Goal: Task Accomplishment & Management: Complete application form

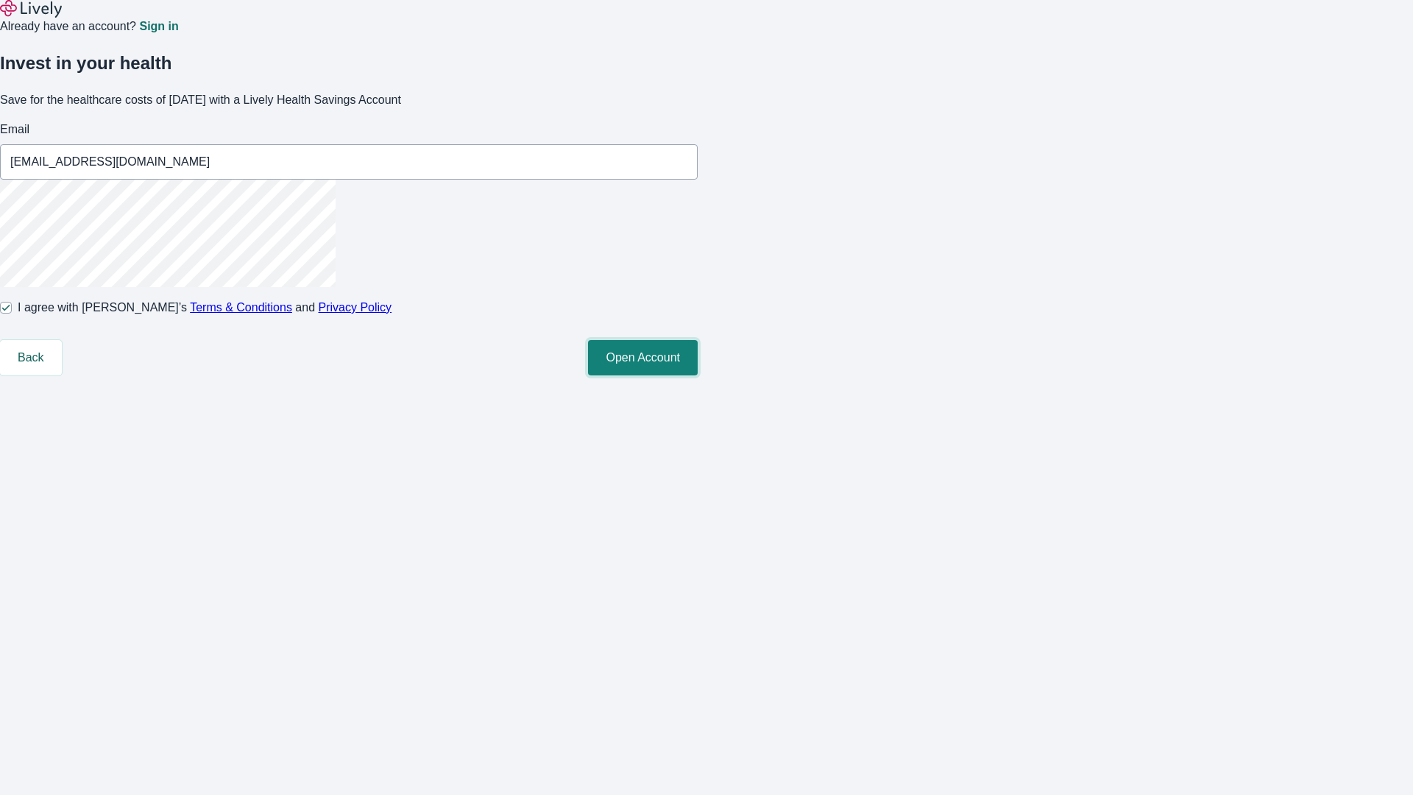
click at [698, 375] on button "Open Account" at bounding box center [643, 357] width 110 height 35
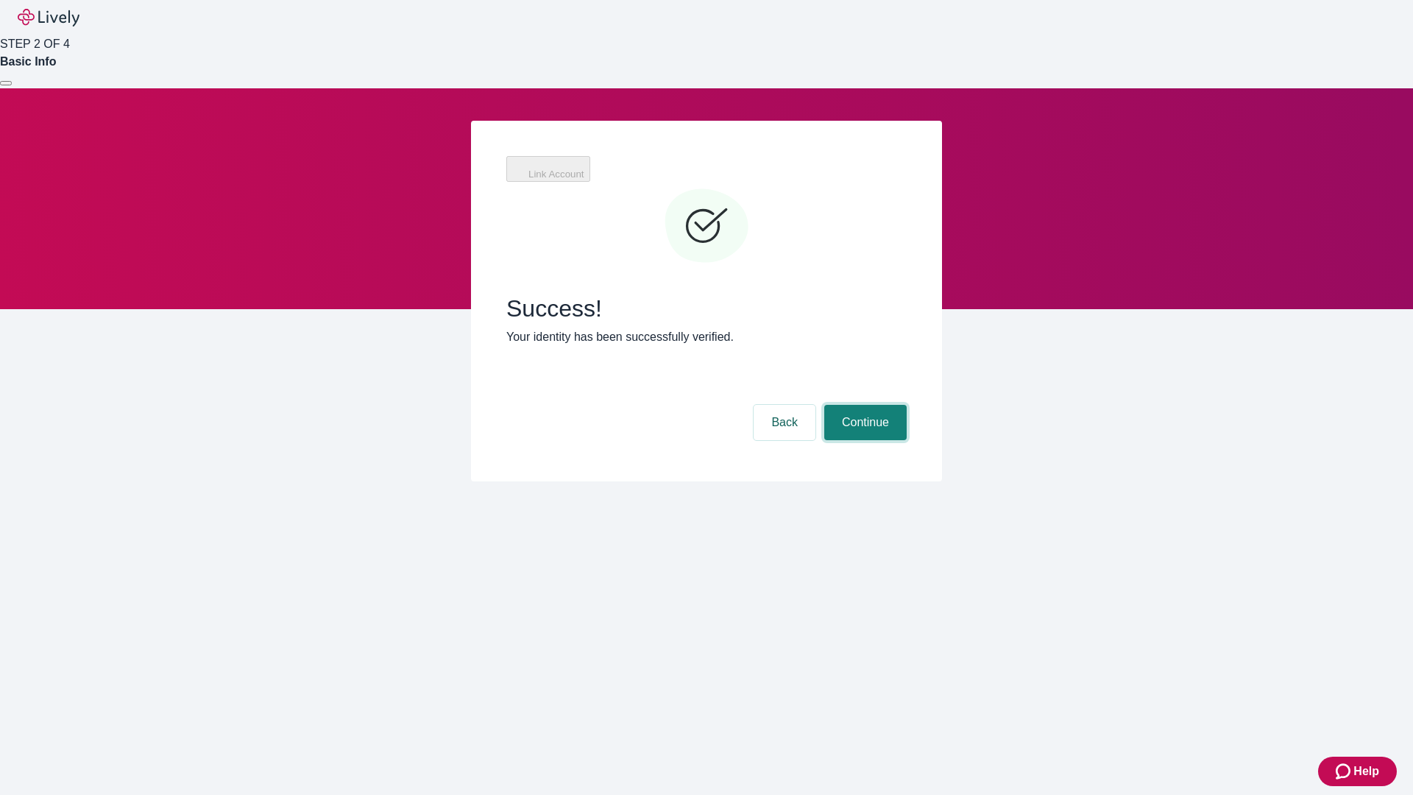
click at [863, 405] on button "Continue" at bounding box center [865, 422] width 82 height 35
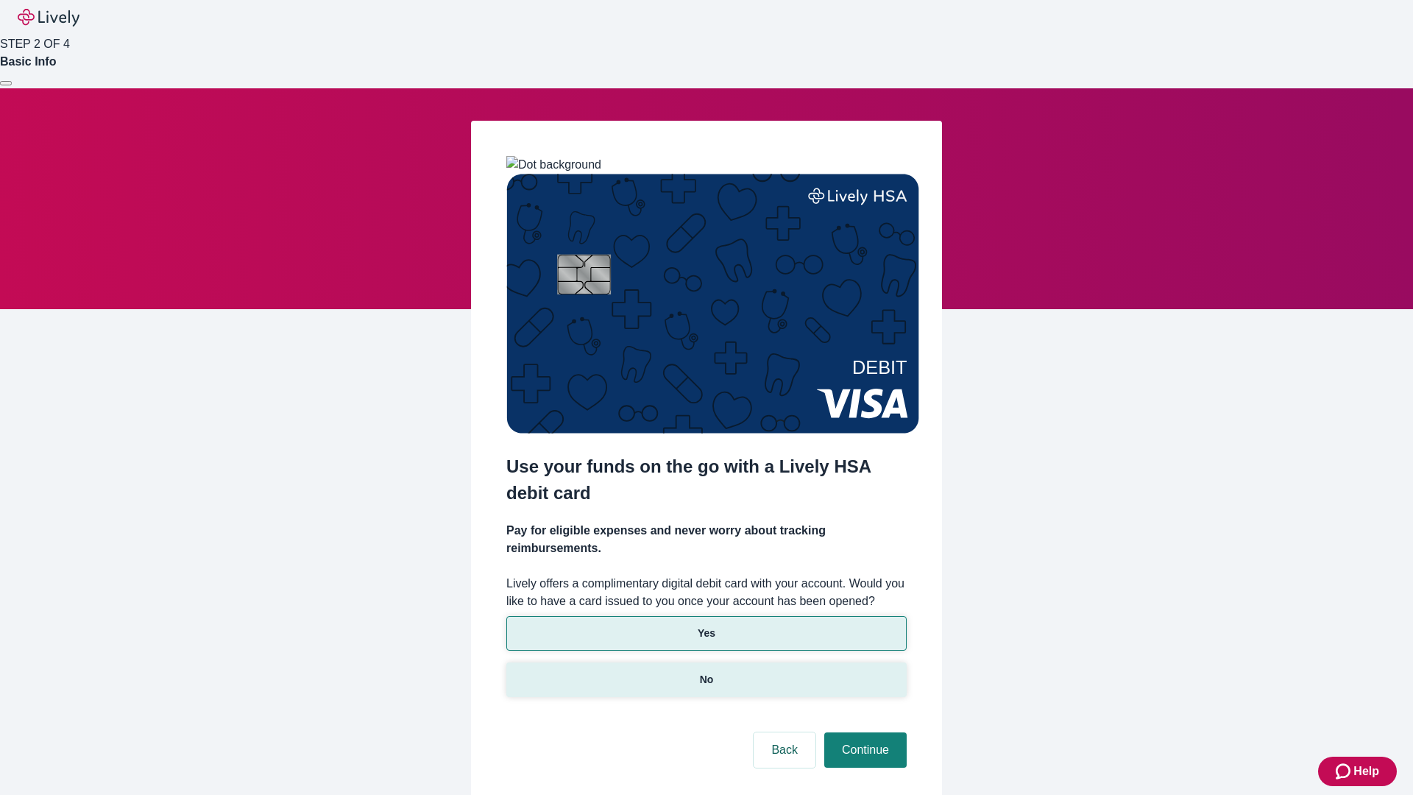
click at [706, 672] on p "No" at bounding box center [707, 679] width 14 height 15
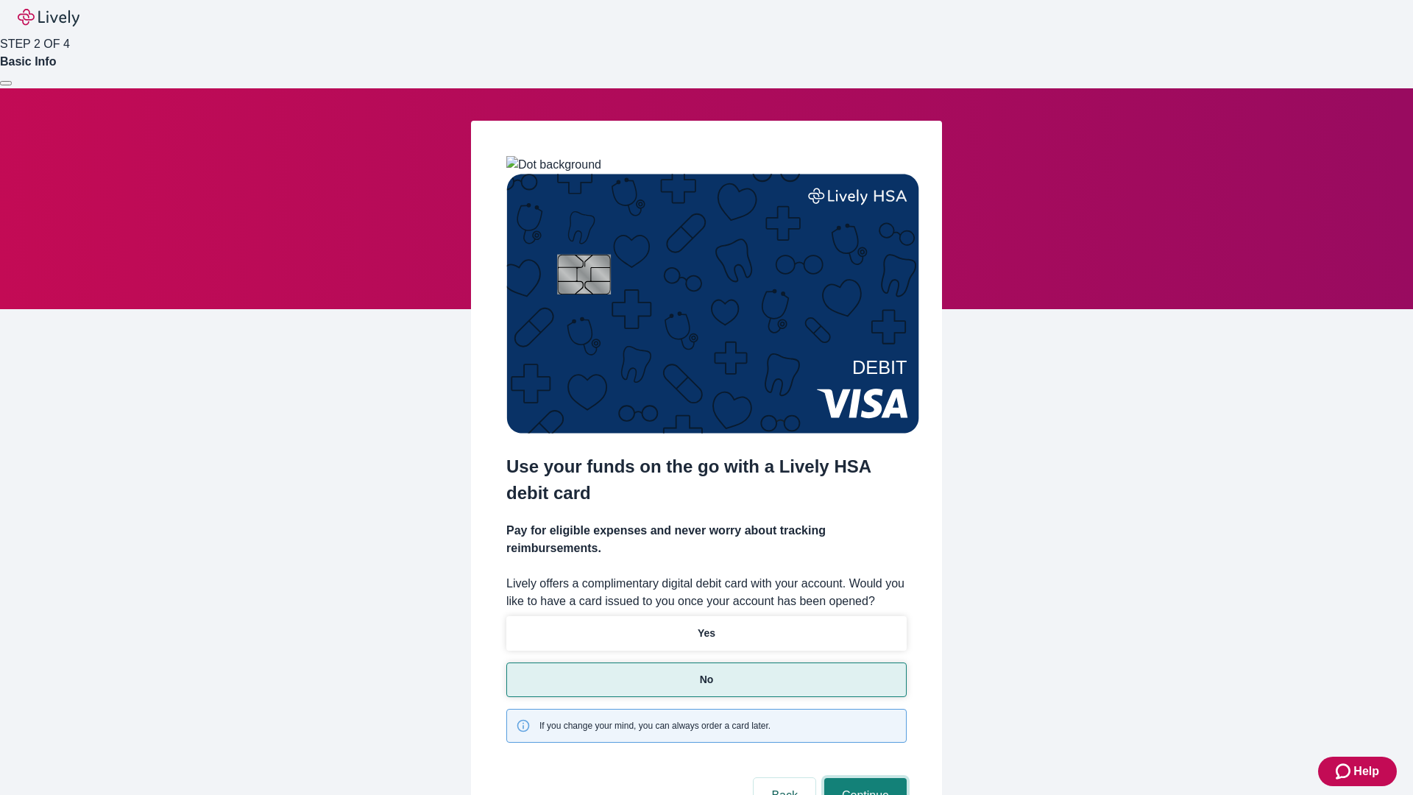
click at [863, 778] on button "Continue" at bounding box center [865, 795] width 82 height 35
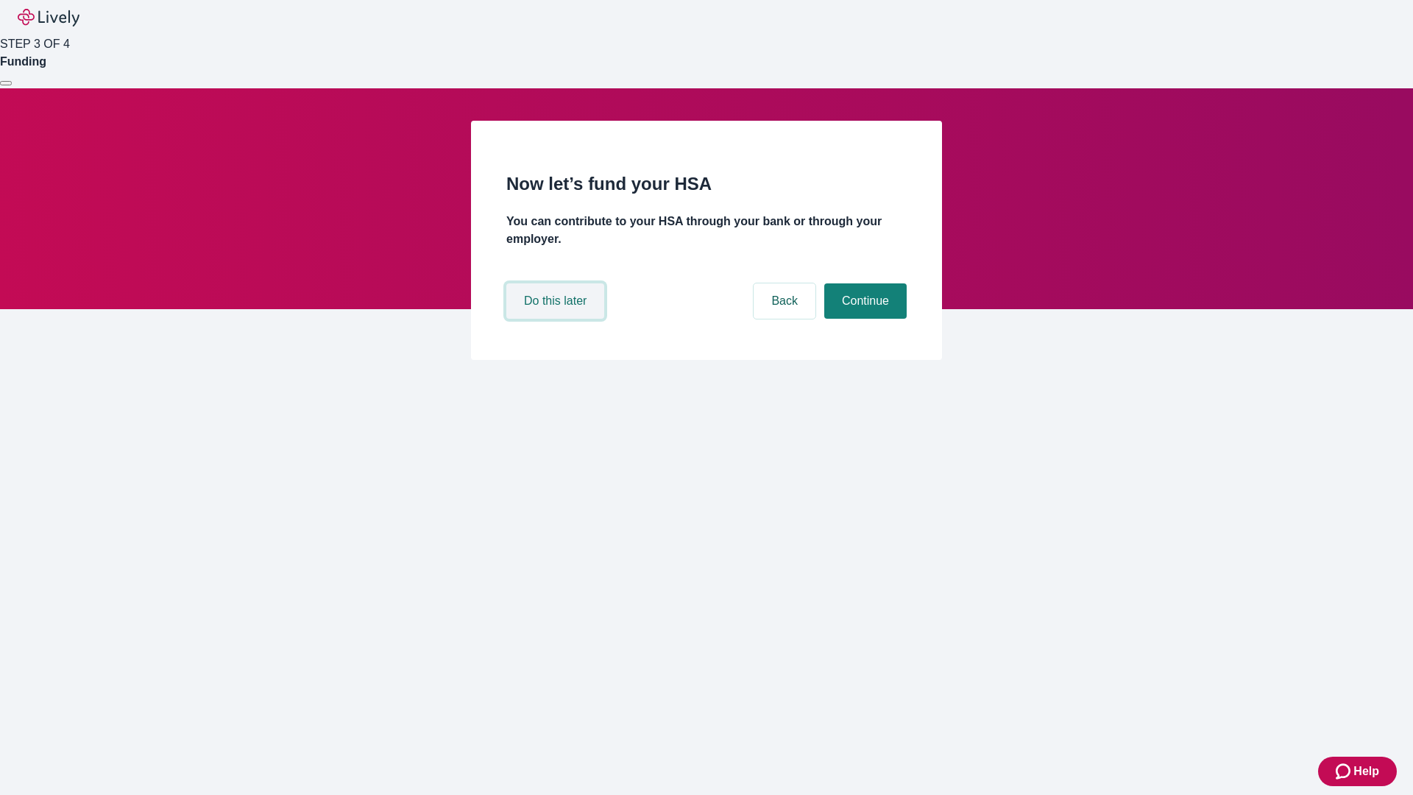
click at [557, 319] on button "Do this later" at bounding box center [555, 300] width 98 height 35
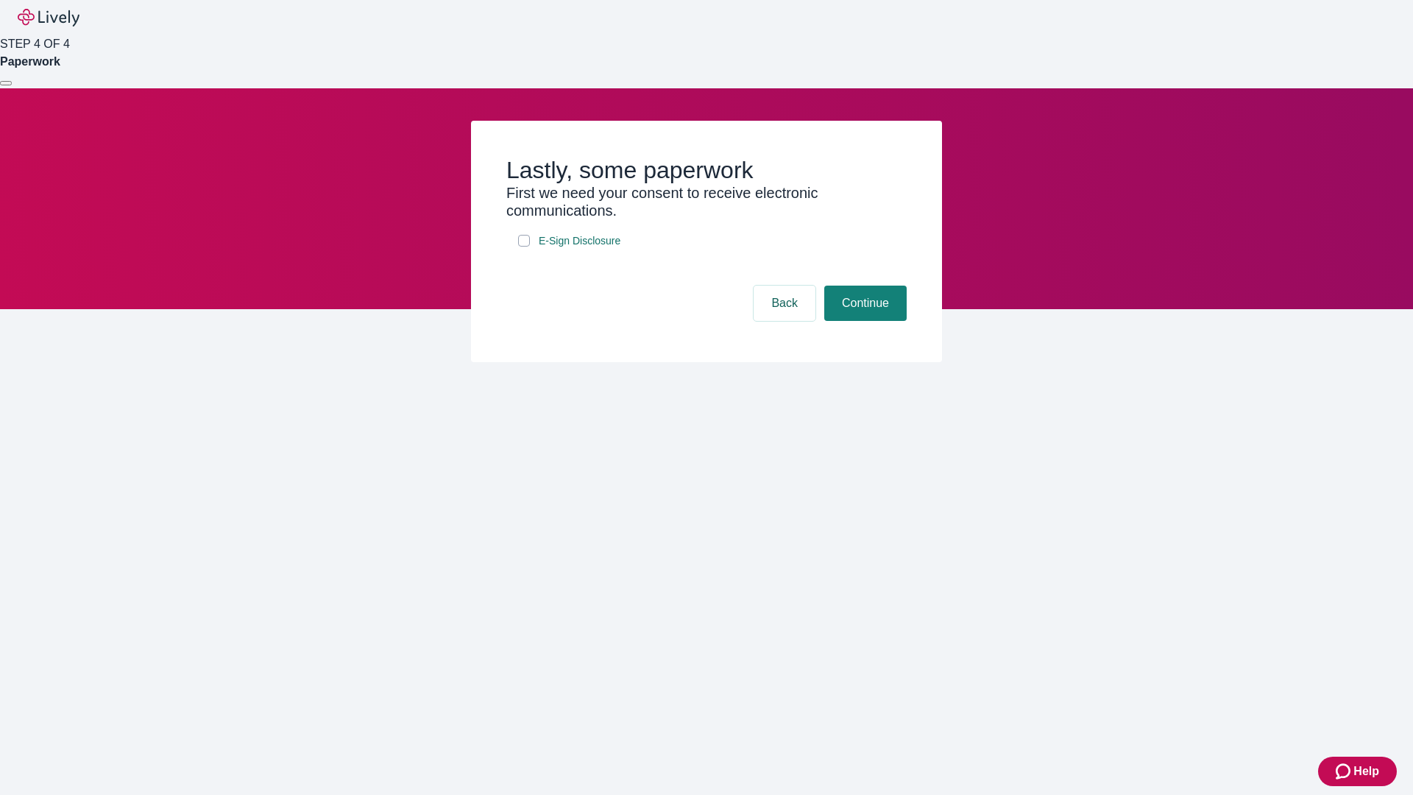
click at [524, 247] on input "E-Sign Disclosure" at bounding box center [524, 241] width 12 height 12
checkbox input "true"
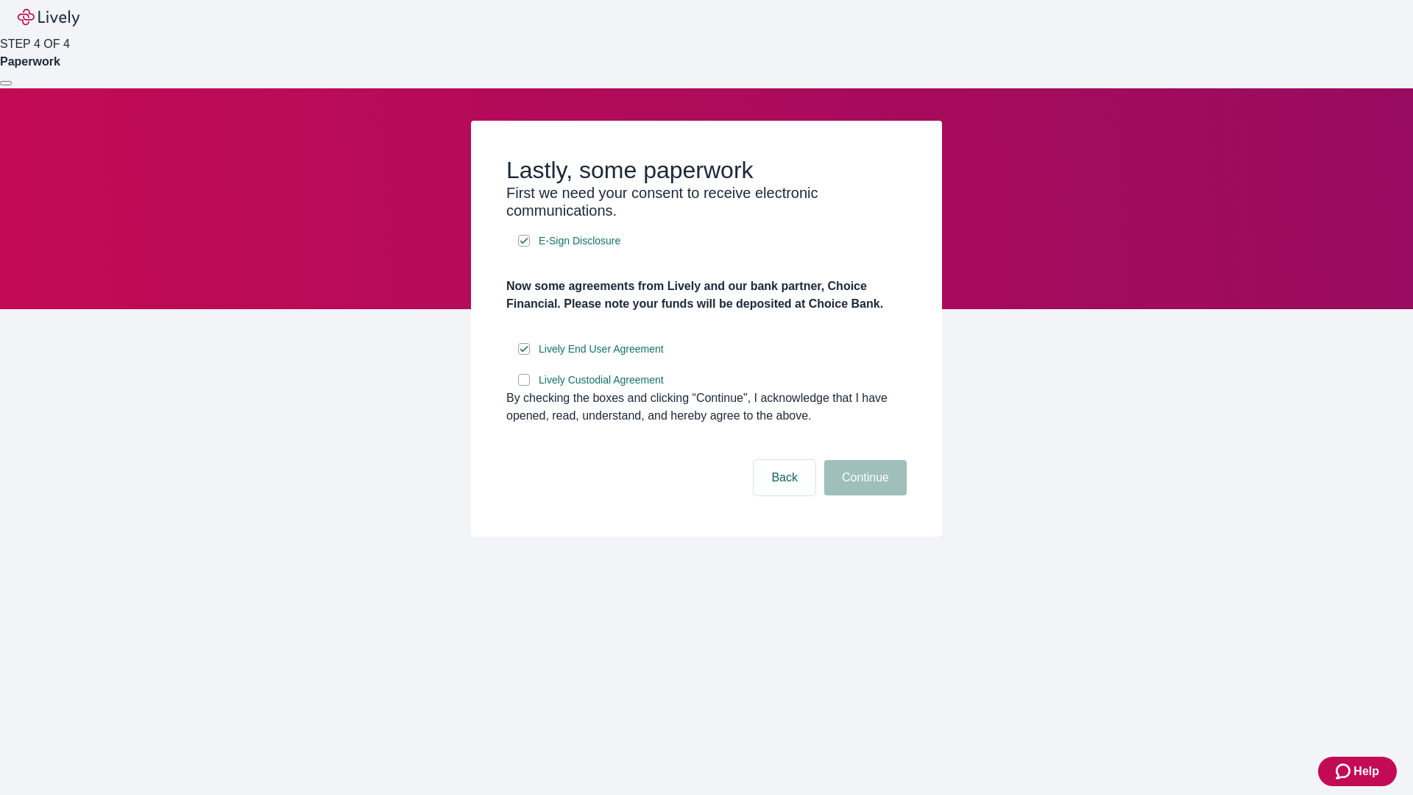
click at [524, 386] on input "Lively Custodial Agreement" at bounding box center [524, 380] width 12 height 12
checkbox input "true"
click at [863, 495] on button "Continue" at bounding box center [865, 477] width 82 height 35
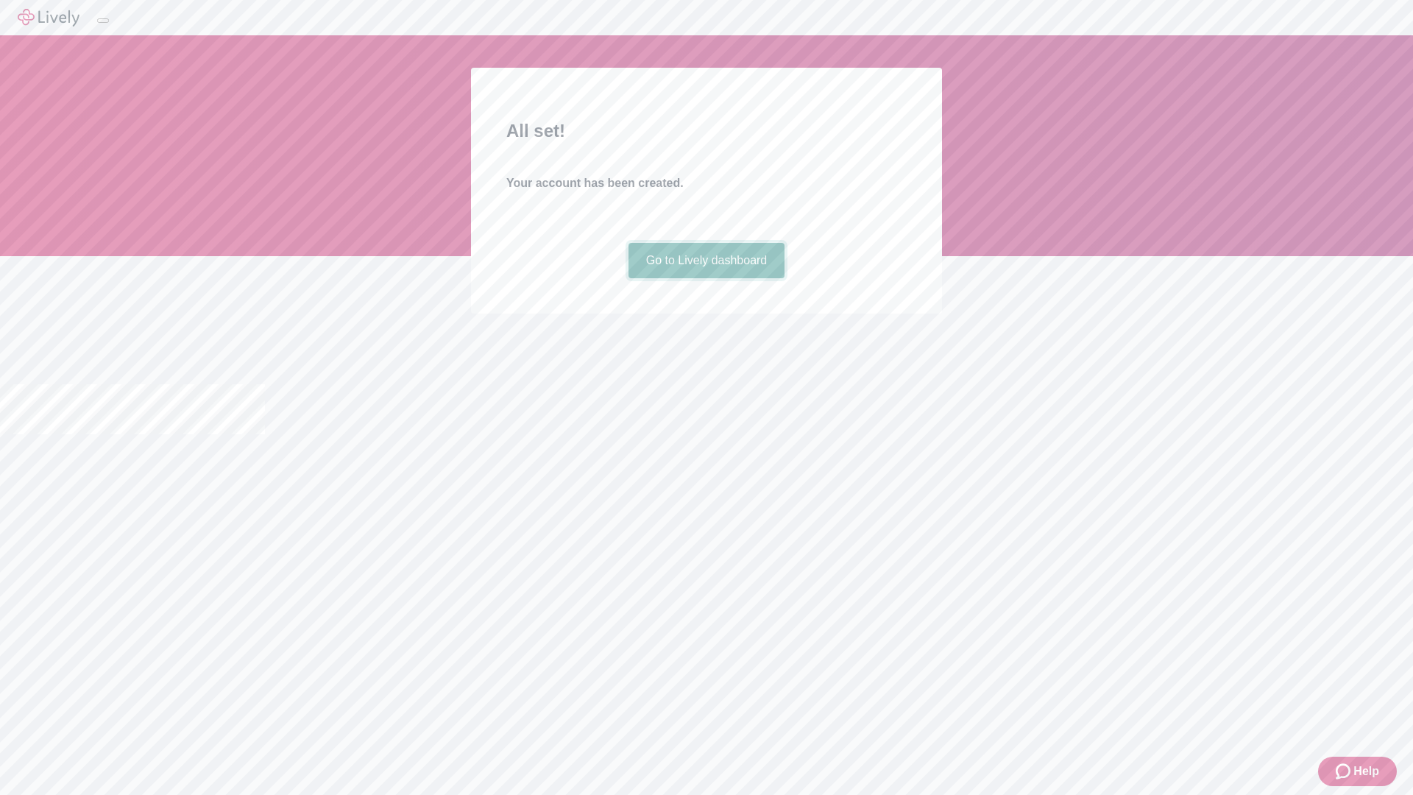
click at [706, 278] on link "Go to Lively dashboard" at bounding box center [707, 260] width 157 height 35
